Goal: Navigation & Orientation: Find specific page/section

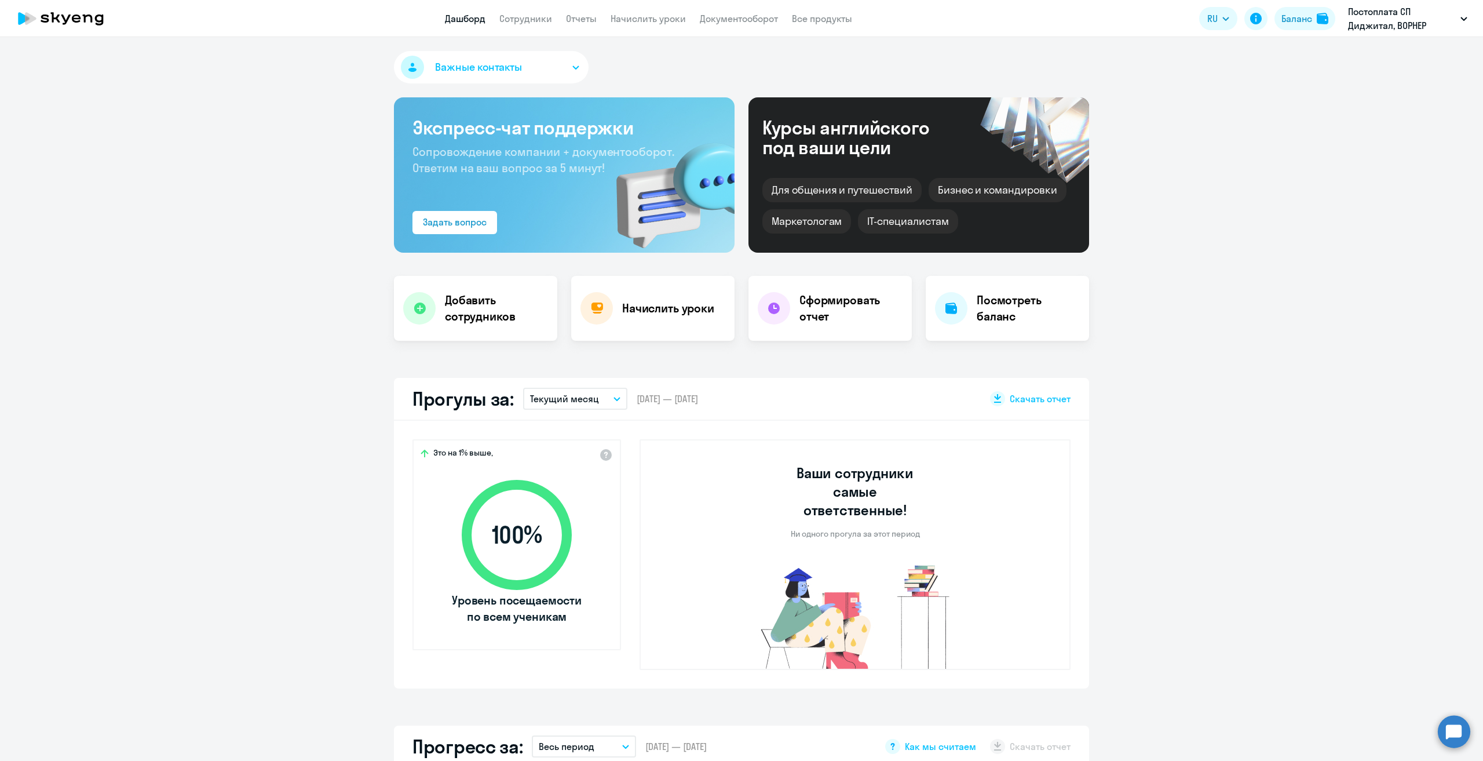
select select "30"
click at [631, 17] on link "Начислить уроки" at bounding box center [648, 19] width 75 height 12
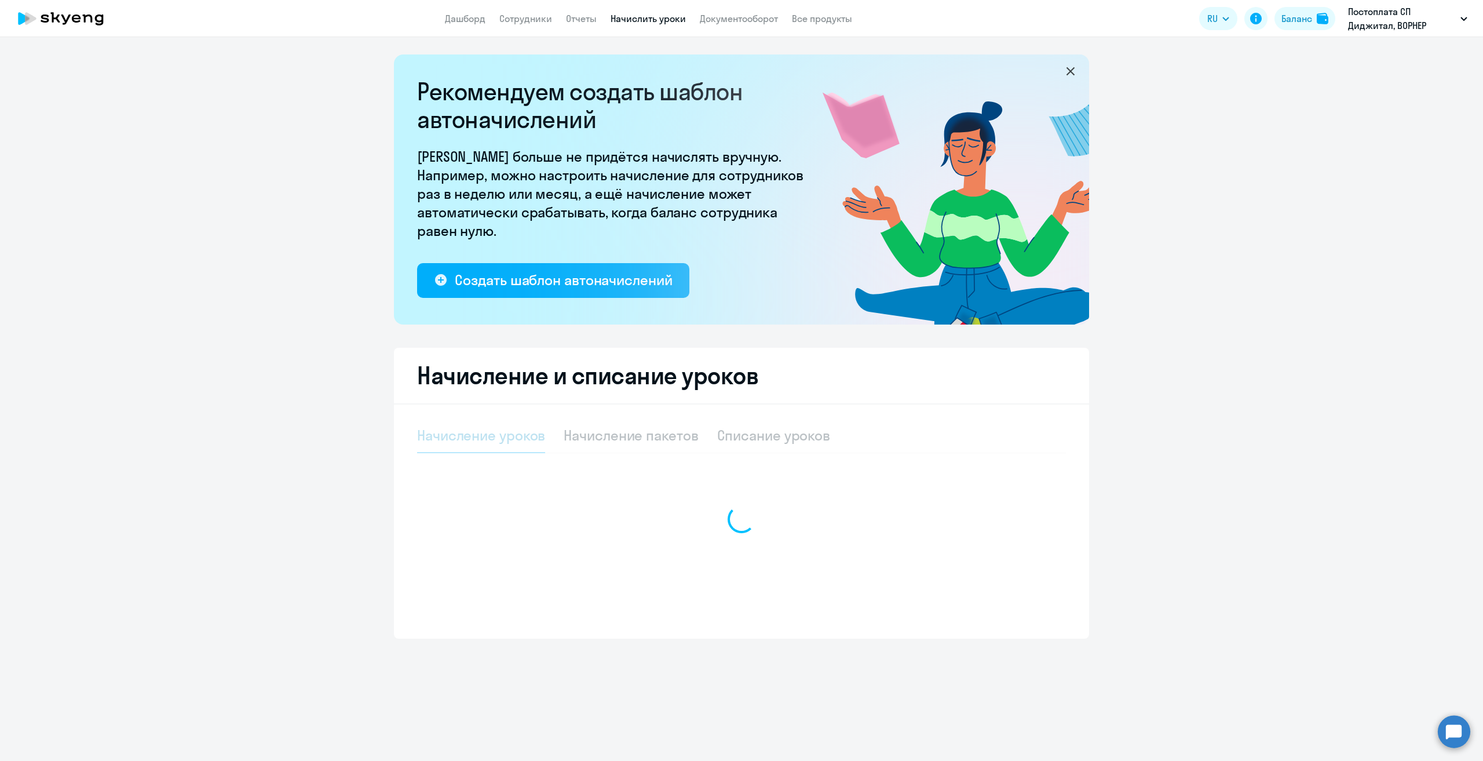
select select "10"
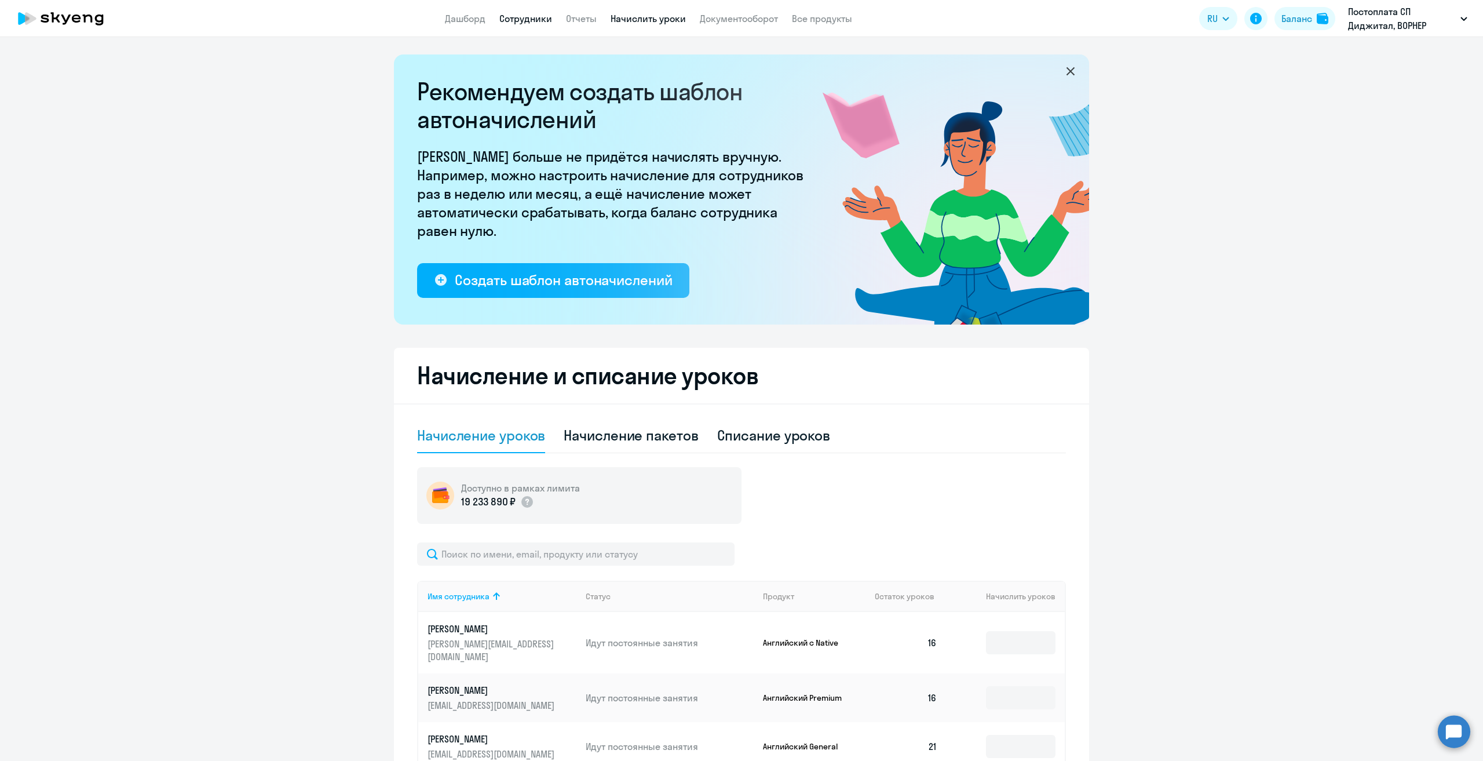
click at [514, 17] on link "Сотрудники" at bounding box center [525, 19] width 53 height 12
select select "30"
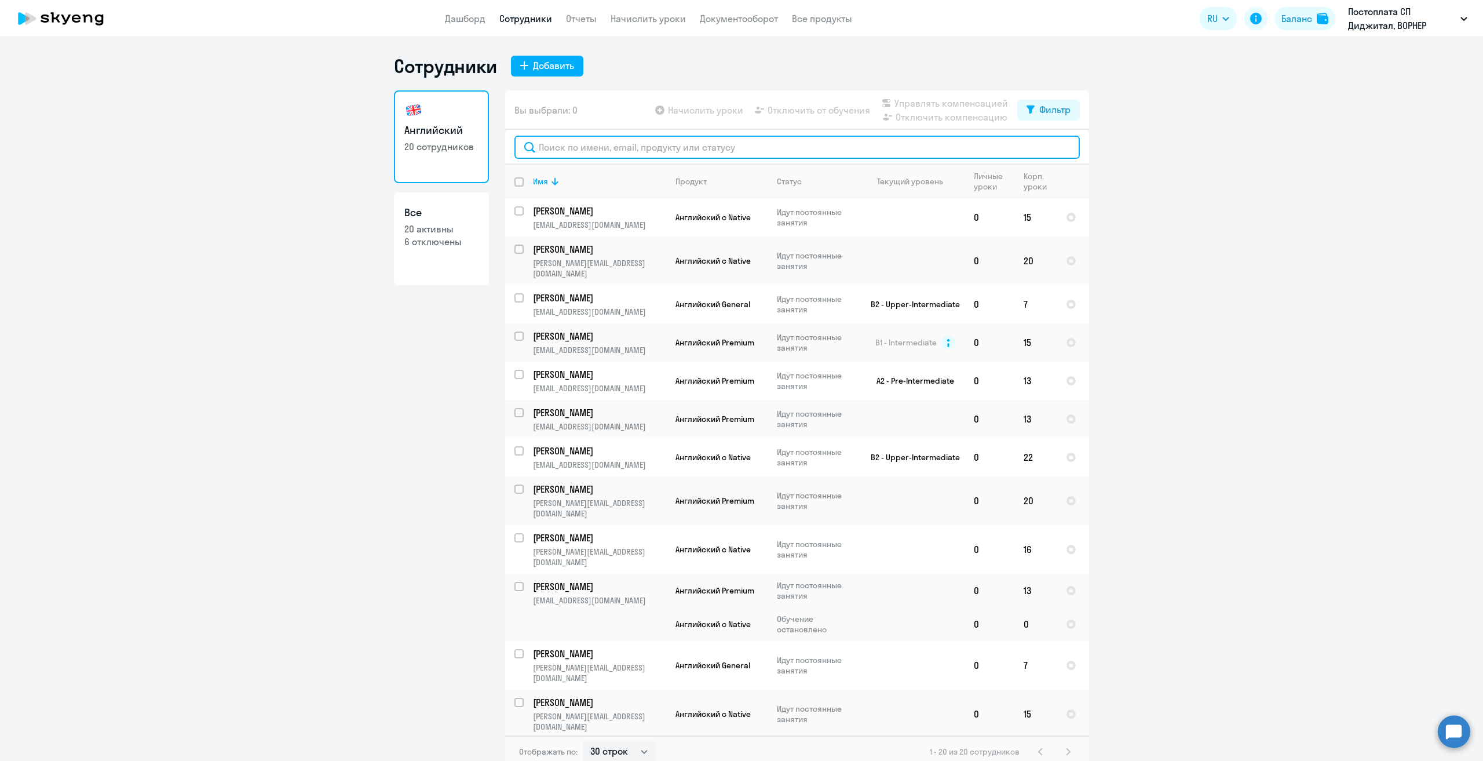
click at [571, 145] on input "text" at bounding box center [796, 147] width 565 height 23
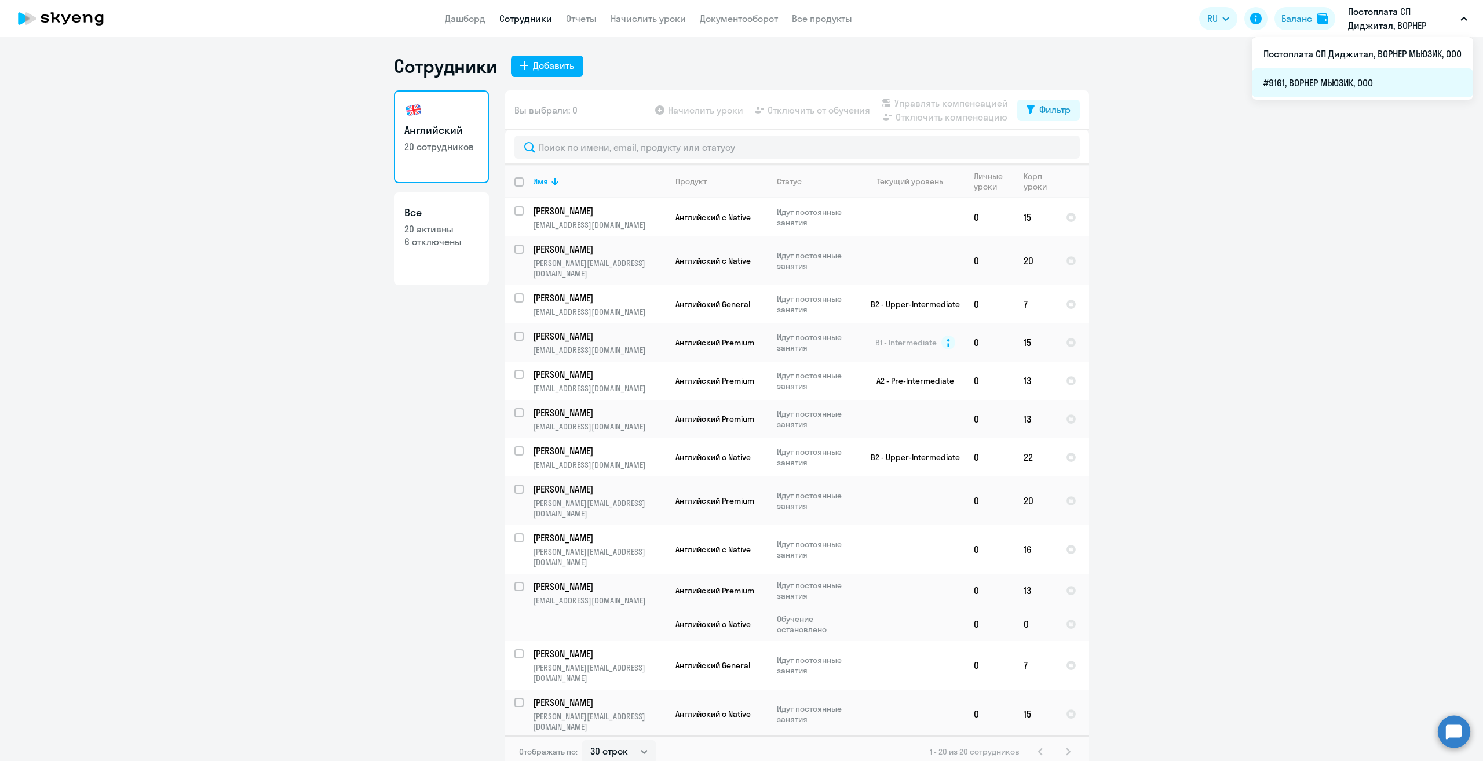
click at [1337, 78] on li "#9161, ВОРНЕР МЬЮЗИК, ООО" at bounding box center [1362, 82] width 221 height 29
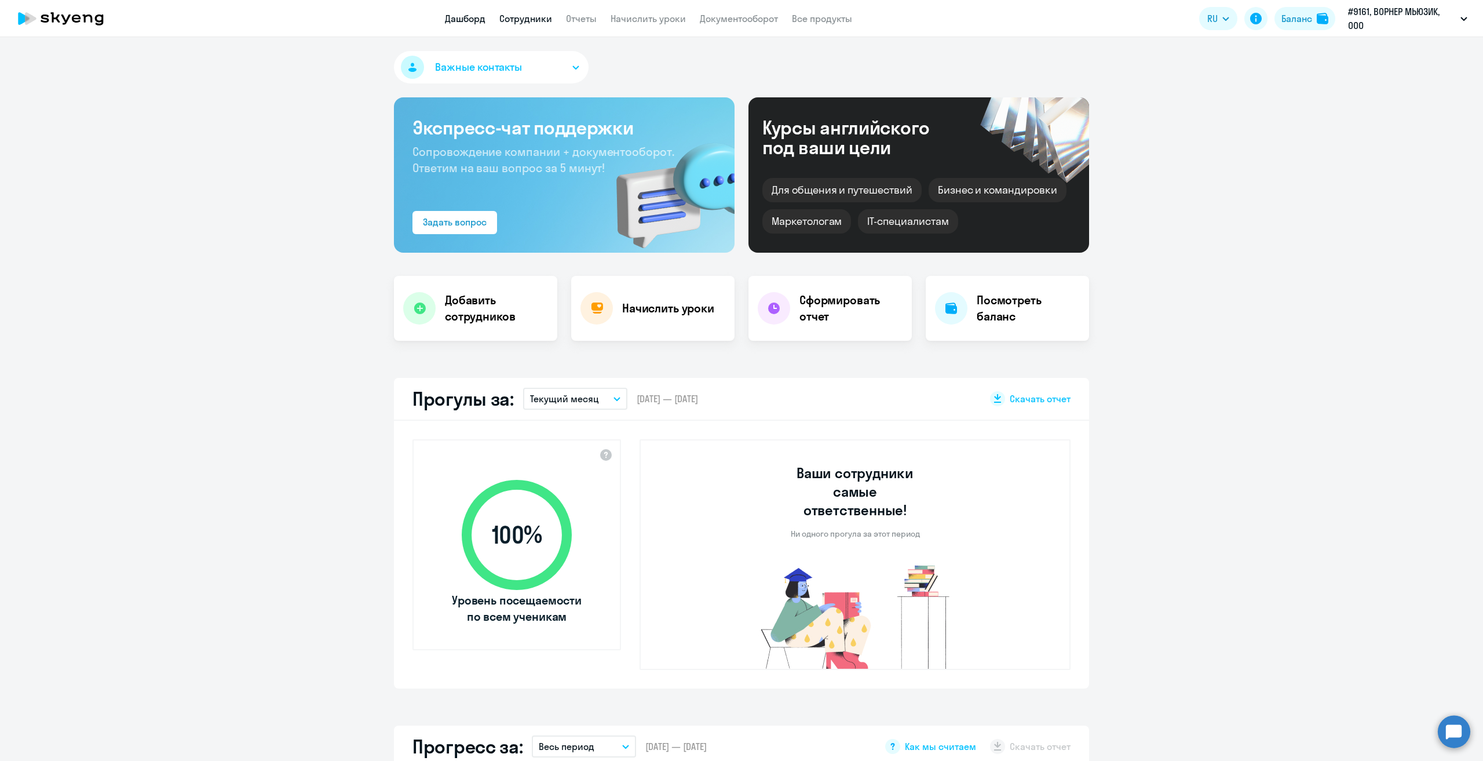
click at [524, 20] on link "Сотрудники" at bounding box center [525, 19] width 53 height 12
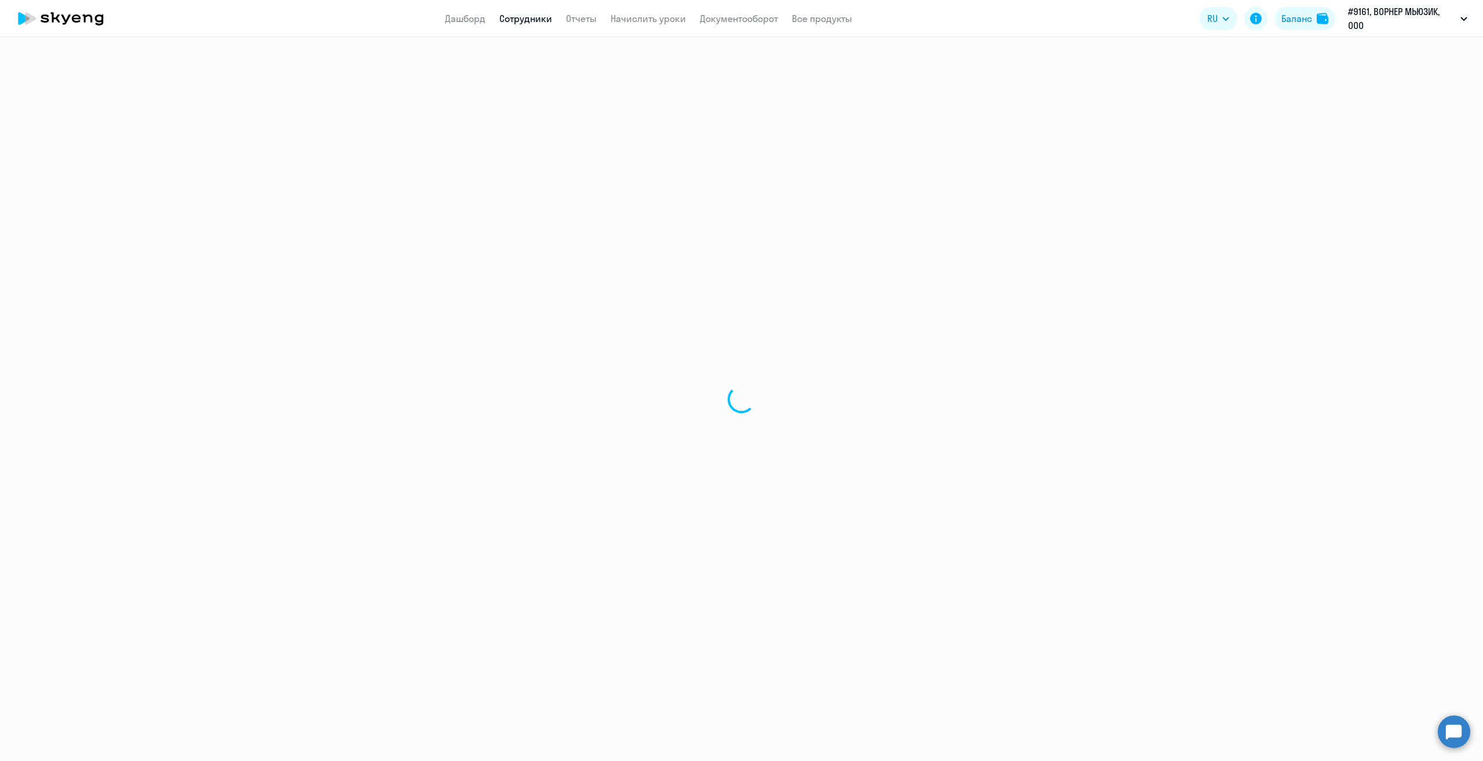
select select "30"
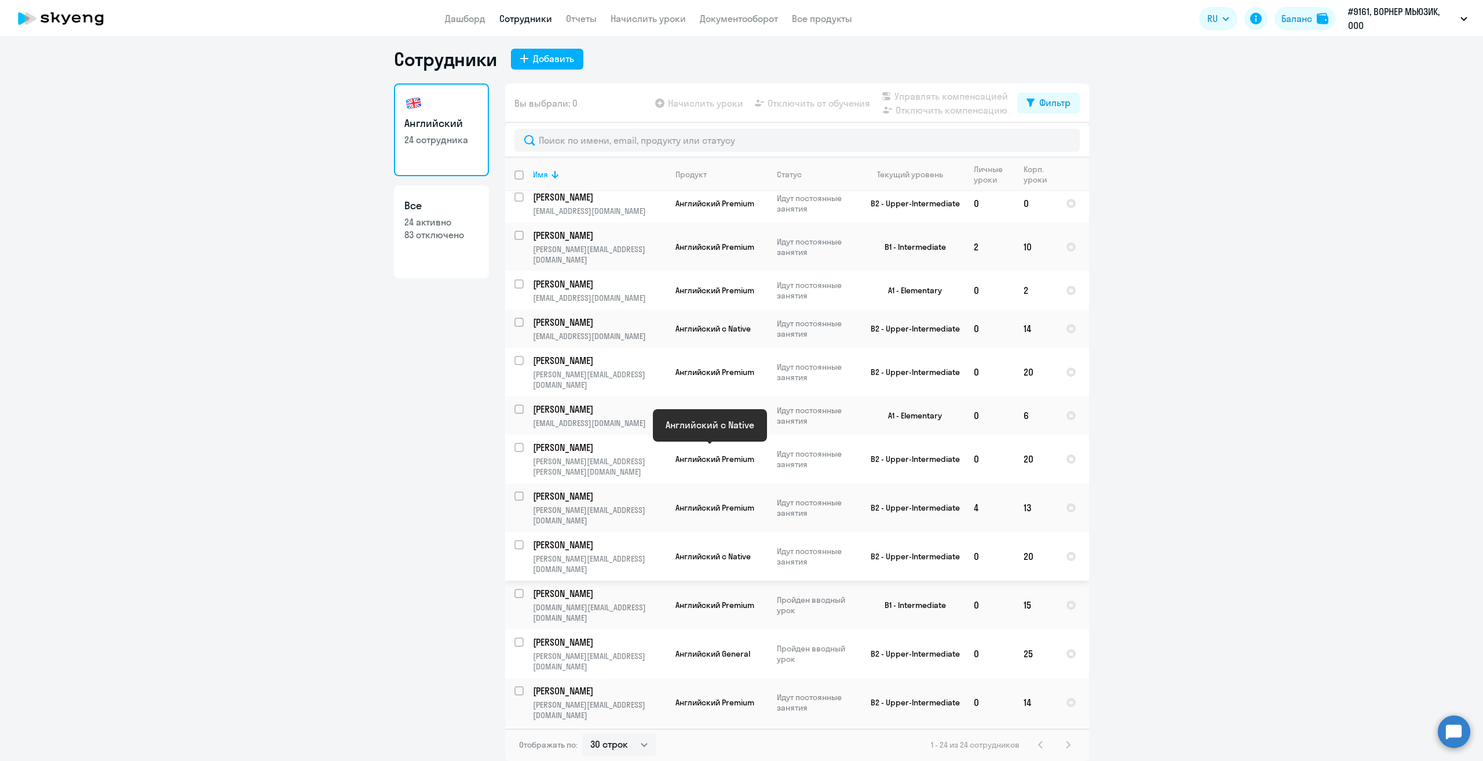
scroll to position [399, 0]
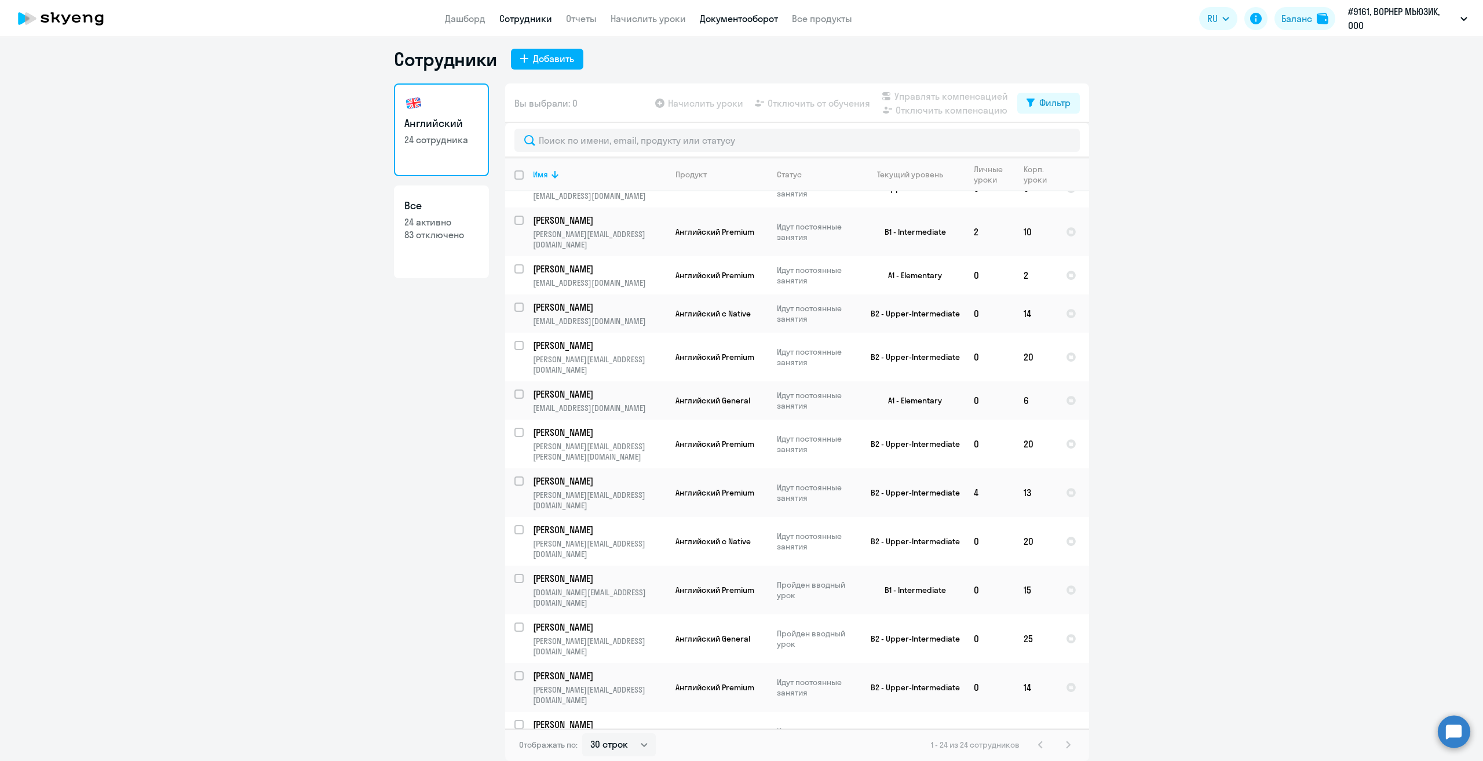
click at [715, 24] on link "Документооборот" at bounding box center [739, 19] width 78 height 12
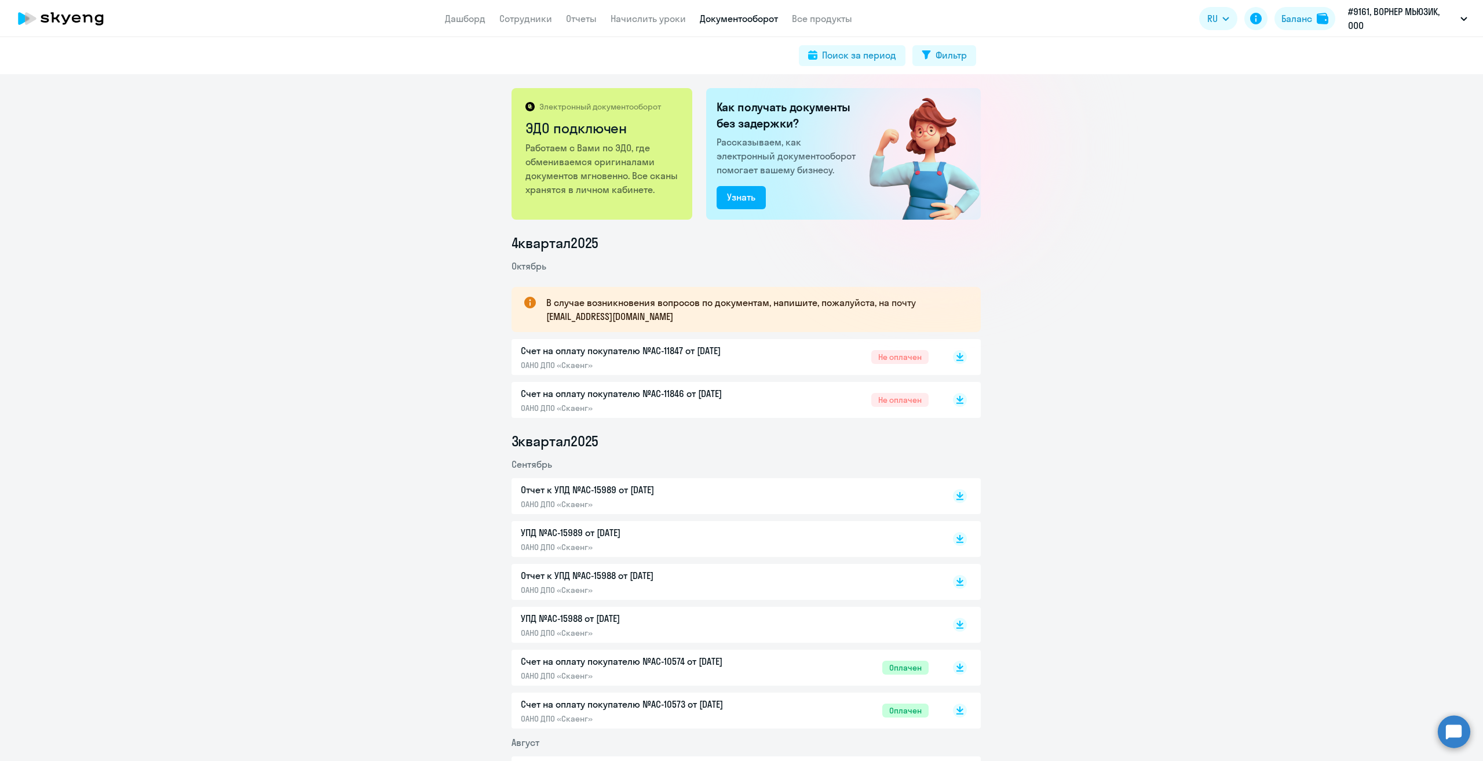
click at [560, 352] on p "Счет на оплату покупателю №AC-11847 от [DATE]" at bounding box center [642, 350] width 243 height 14
click at [759, 399] on div "Счет на оплату покупателю №AC-11846 от [DATE] ОАНО ДПО «Скаенг» Не оплачен" at bounding box center [725, 399] width 408 height 27
